Goal: Navigation & Orientation: Find specific page/section

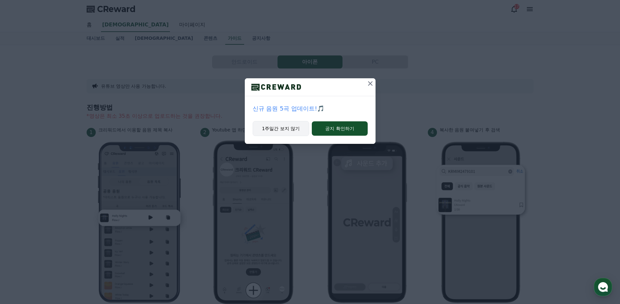
click at [285, 130] on button "1주일간 보지 않기" at bounding box center [280, 128] width 57 height 15
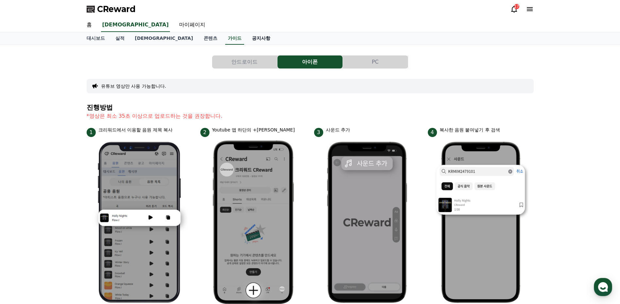
click at [247, 40] on link "공지사항" at bounding box center [261, 38] width 29 height 12
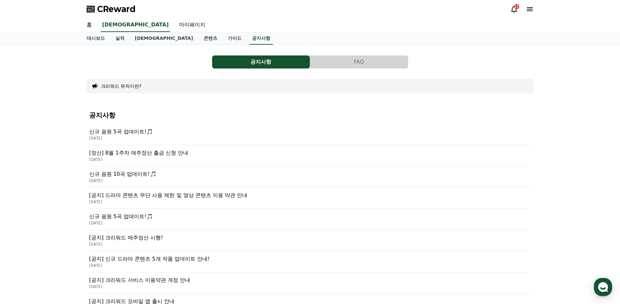
click at [126, 130] on p "신규 음원 5곡 업데이트!🎵" at bounding box center [310, 132] width 442 height 8
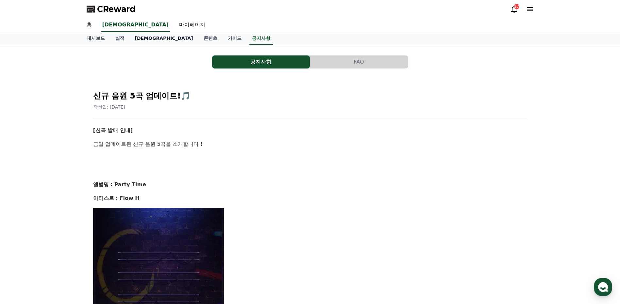
click at [139, 40] on link "[DEMOGRAPHIC_DATA]" at bounding box center [164, 38] width 69 height 12
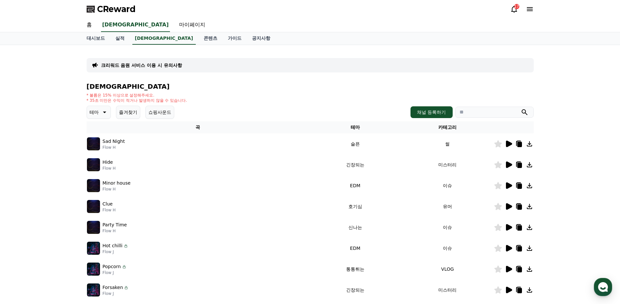
click at [512, 227] on icon at bounding box center [508, 228] width 8 height 8
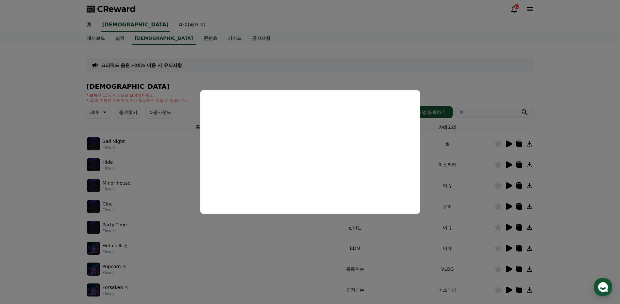
click at [577, 141] on button "close modal" at bounding box center [310, 152] width 620 height 304
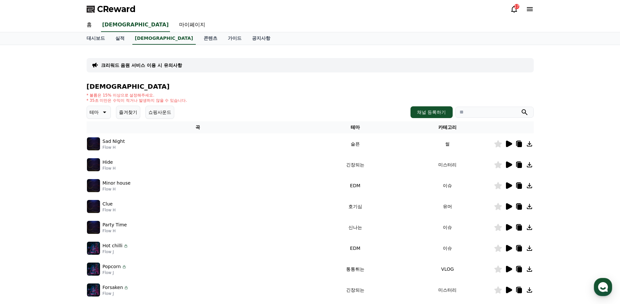
click at [531, 227] on icon at bounding box center [529, 228] width 8 height 8
